Goal: Task Accomplishment & Management: Understand process/instructions

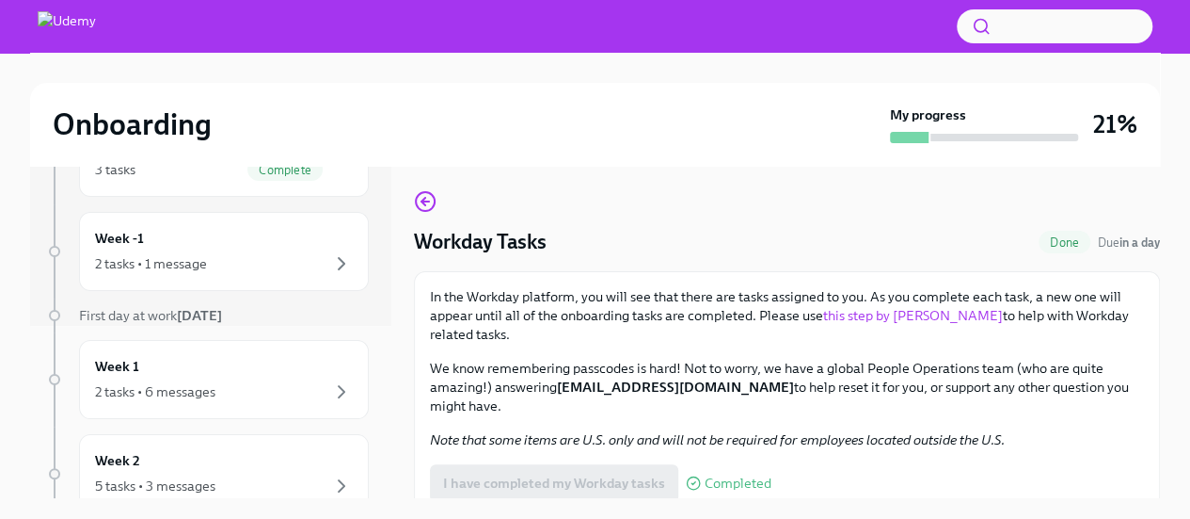
scroll to position [173, 0]
click at [330, 263] on icon "button" at bounding box center [341, 262] width 23 height 23
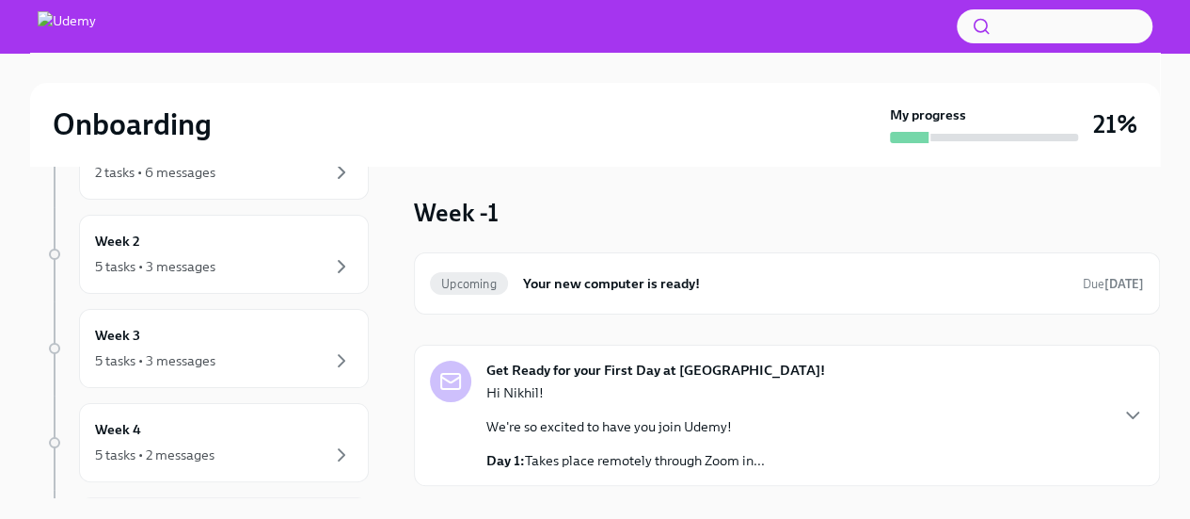
scroll to position [44, 0]
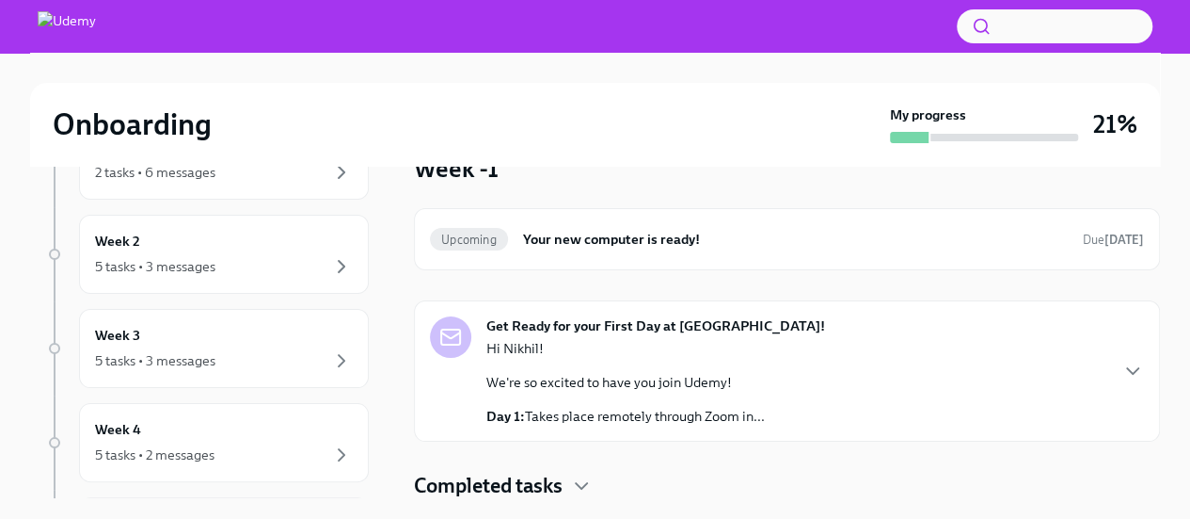
click at [950, 391] on div "Get Ready for your First Day at [GEOGRAPHIC_DATA]! Hi Nikhil! We're so excited …" at bounding box center [787, 370] width 714 height 109
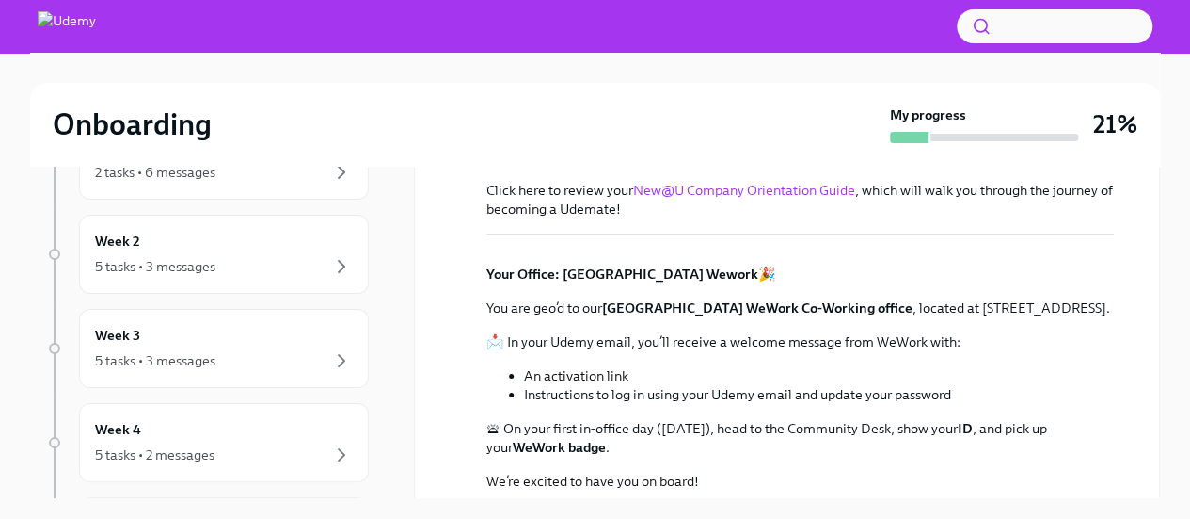
scroll to position [436, 0]
click at [768, 187] on link "New@U Company Orientation Guide" at bounding box center [744, 189] width 222 height 17
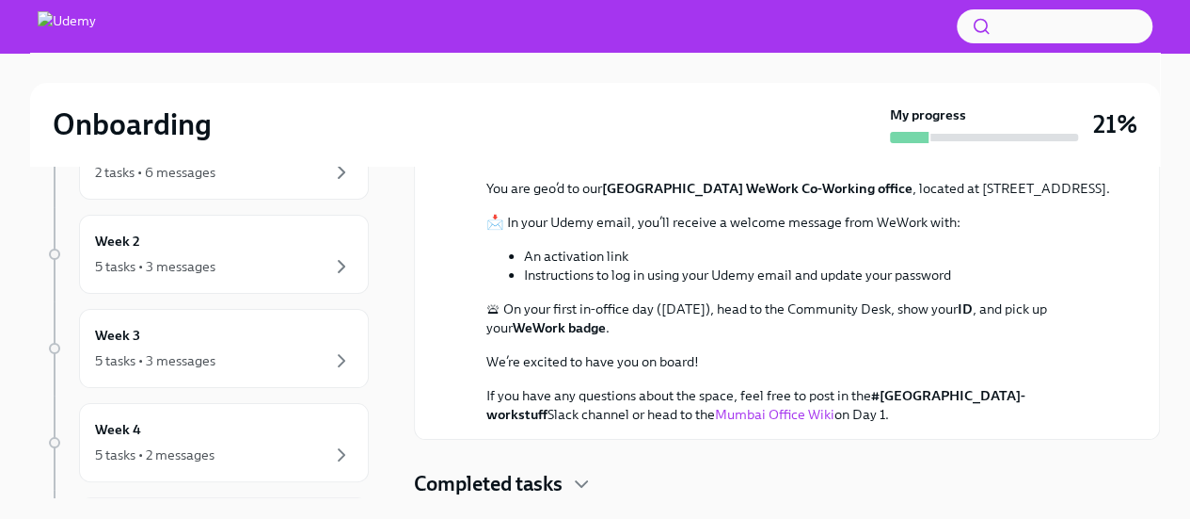
scroll to position [828, 0]
click at [559, 492] on h4 "Completed tasks" at bounding box center [488, 484] width 149 height 28
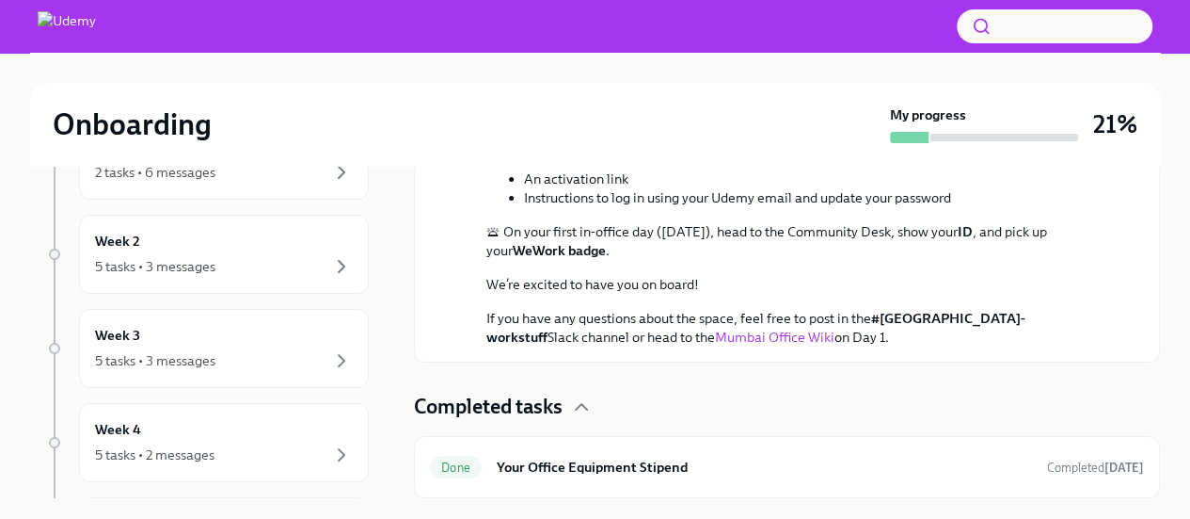
scroll to position [907, 0]
click at [448, 456] on div "Done" at bounding box center [456, 466] width 52 height 23
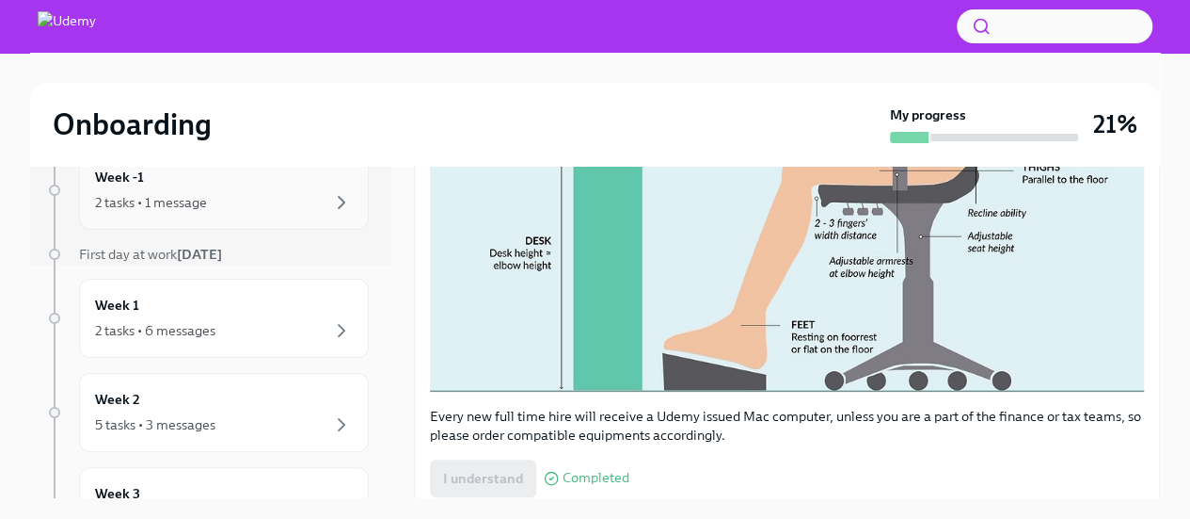
scroll to position [235, 0]
click at [288, 335] on div "2 tasks • 6 messages" at bounding box center [224, 328] width 258 height 23
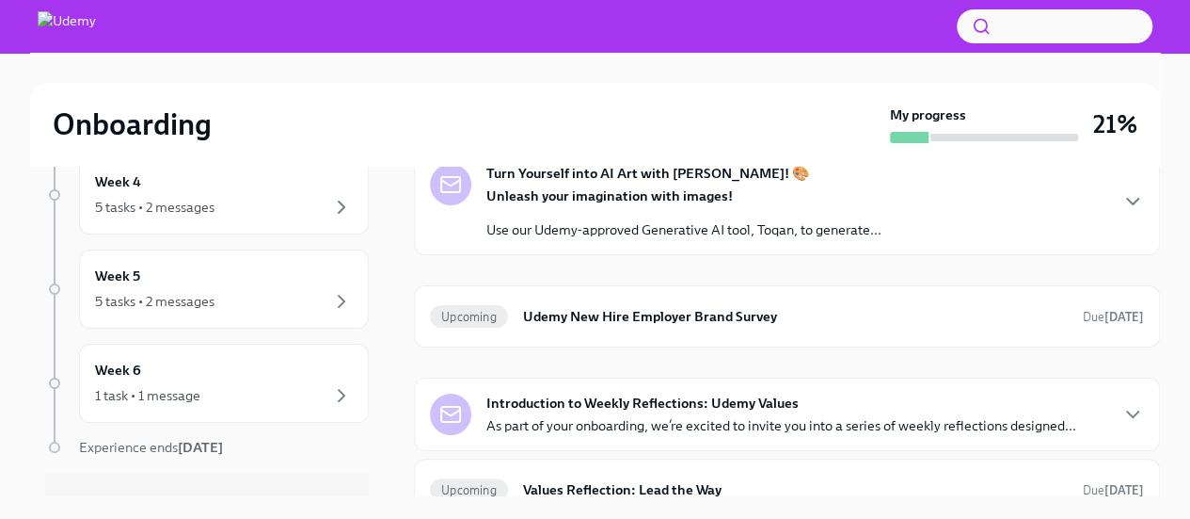
scroll to position [638, 0]
click at [253, 206] on div "5 tasks • 2 messages" at bounding box center [224, 206] width 258 height 23
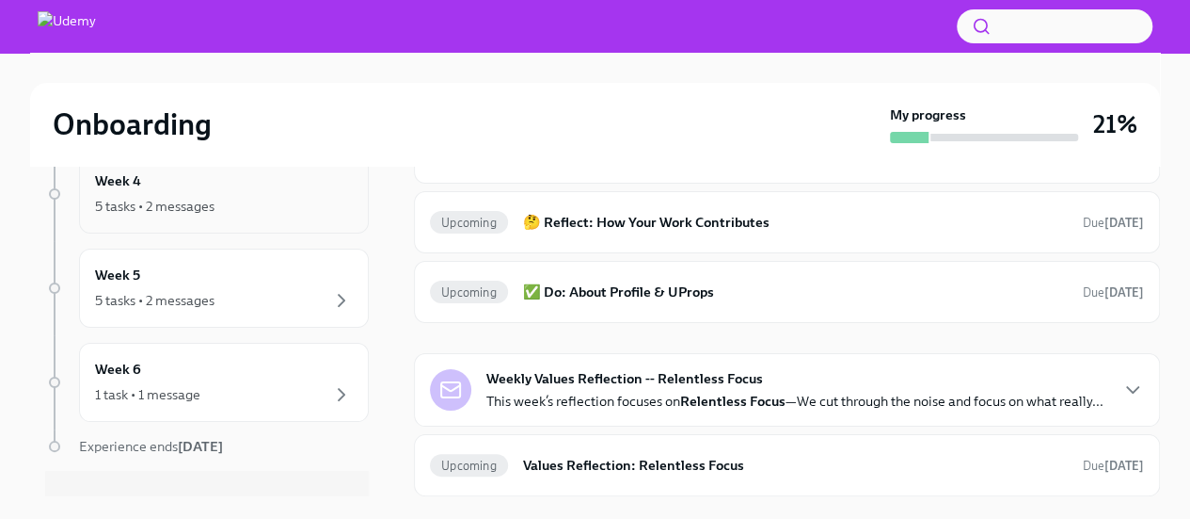
scroll to position [335, 0]
click at [208, 305] on div "5 tasks • 2 messages" at bounding box center [224, 300] width 258 height 23
click at [291, 359] on div "Week 6 1 task • 1 message" at bounding box center [224, 382] width 258 height 47
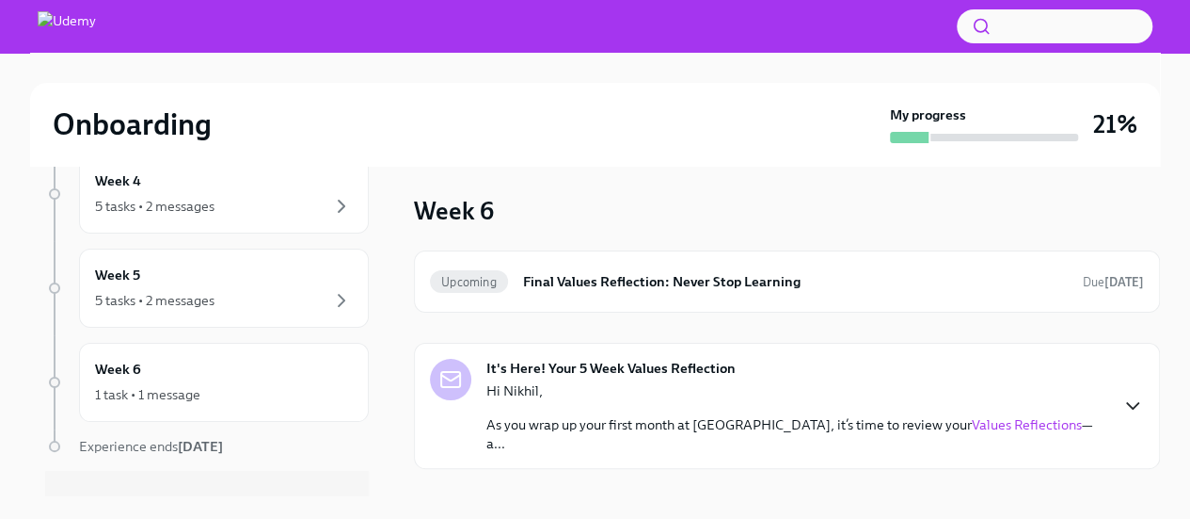
click at [1125, 394] on icon "button" at bounding box center [1133, 405] width 23 height 23
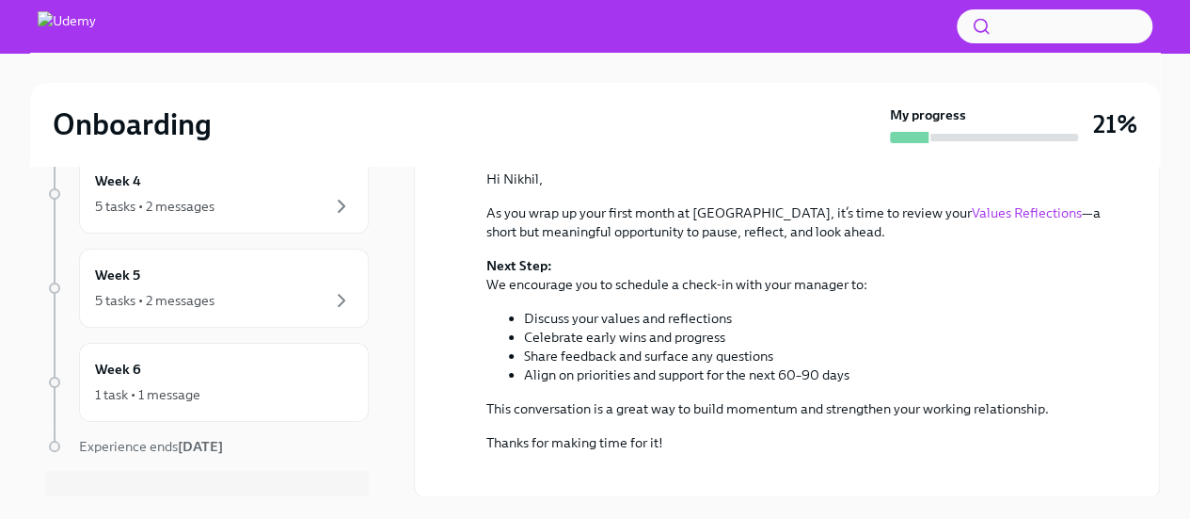
scroll to position [420, 0]
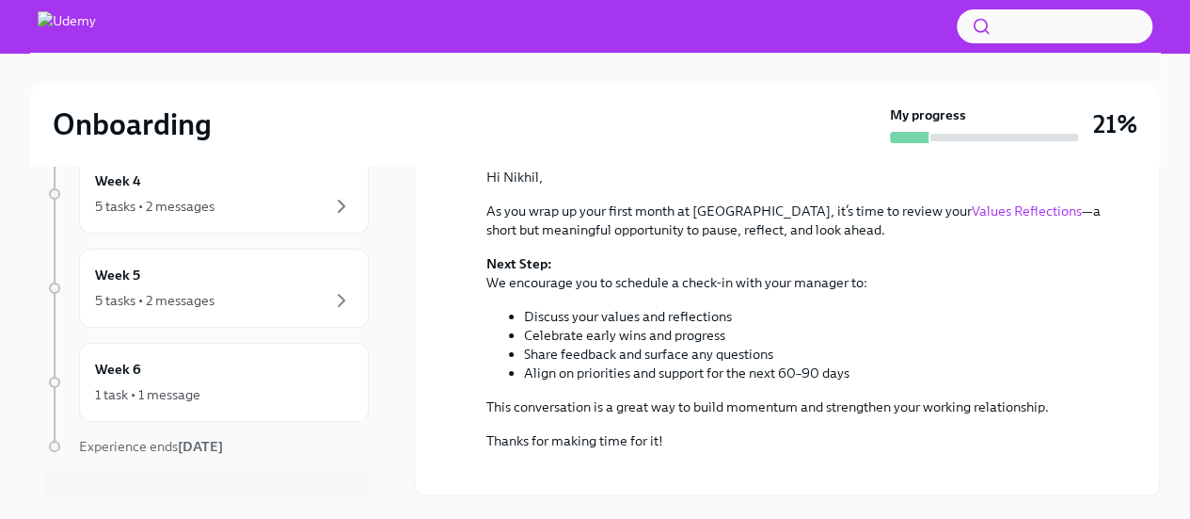
click at [721, 465] on button "Zoom image" at bounding box center [801, 465] width 628 height 0
